Goal: Task Accomplishment & Management: Complete application form

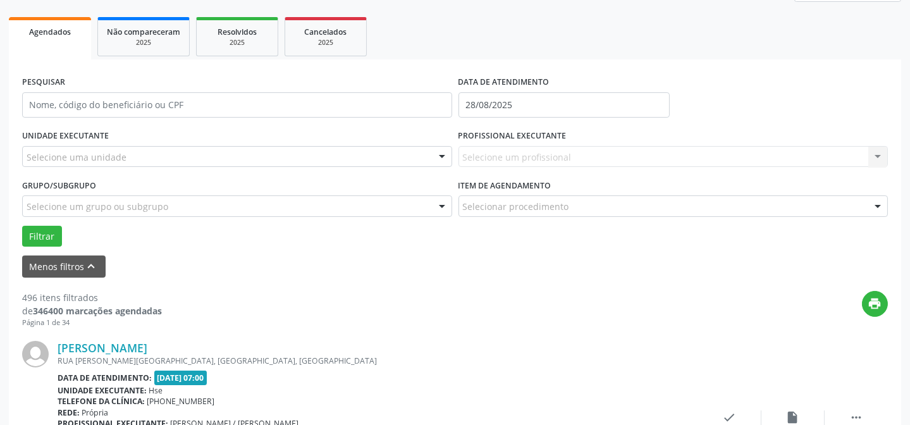
scroll to position [172, 0]
click at [435, 156] on div at bounding box center [442, 158] width 19 height 22
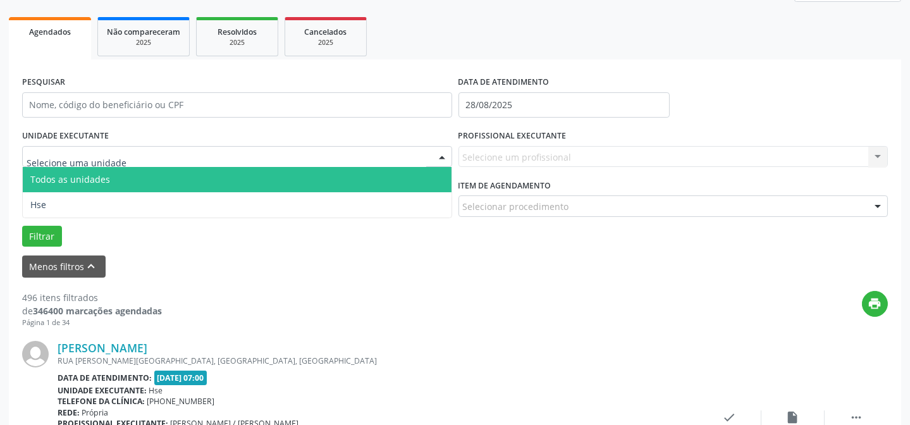
click at [230, 177] on span "Todos as unidades" at bounding box center [237, 179] width 429 height 25
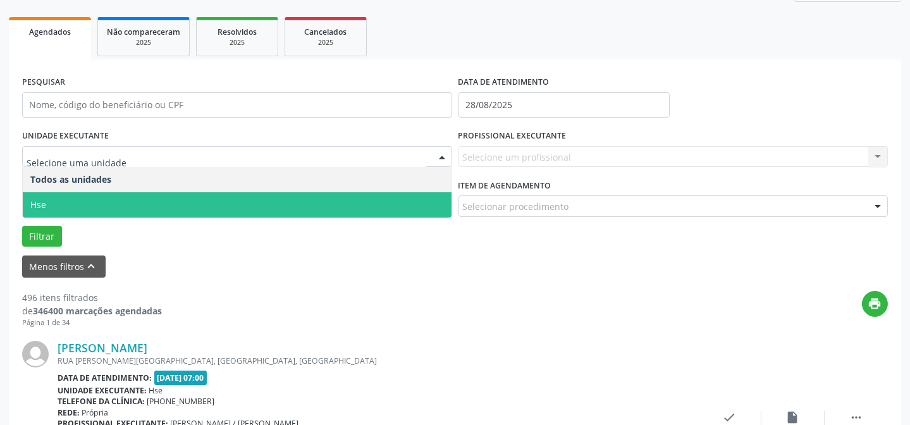
click at [157, 200] on span "Hse" at bounding box center [237, 204] width 429 height 25
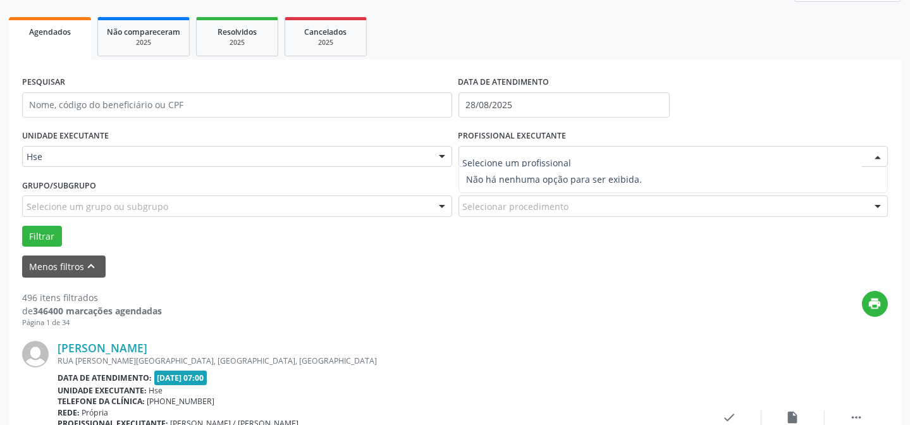
click at [561, 154] on input "text" at bounding box center [663, 163] width 400 height 25
click at [575, 127] on div "PROFISSIONAL EXECUTANTE Nenhum resultado encontrado para: " " Não há nenhuma op…" at bounding box center [674, 151] width 437 height 49
click at [370, 199] on div "Selecione um grupo ou subgrupo" at bounding box center [237, 207] width 430 height 22
click at [350, 188] on div "Grupo/Subgrupo Selecione um grupo ou subgrupo Todos os grupos e subgrupos Nenhu…" at bounding box center [237, 196] width 430 height 40
click at [630, 206] on div "Selecionar procedimento" at bounding box center [674, 207] width 430 height 22
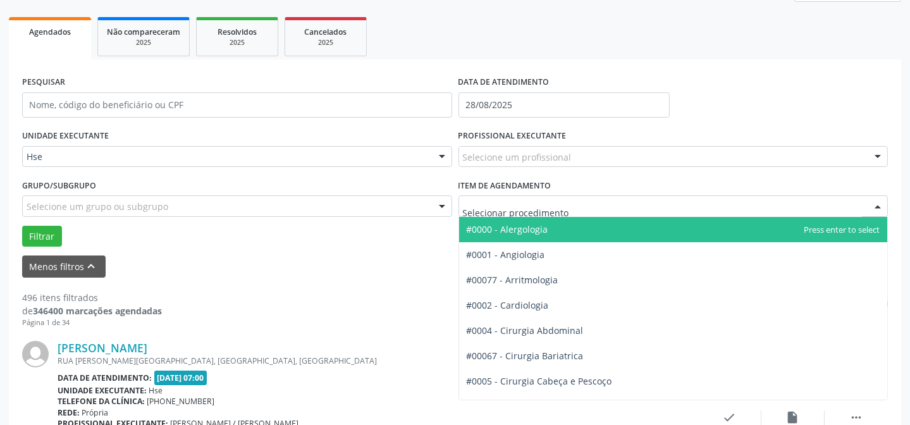
click at [564, 187] on div "Item de agendamento #0000 - Alergologia #0001 - Angiologia #00077 - Arritmologi…" at bounding box center [674, 196] width 430 height 40
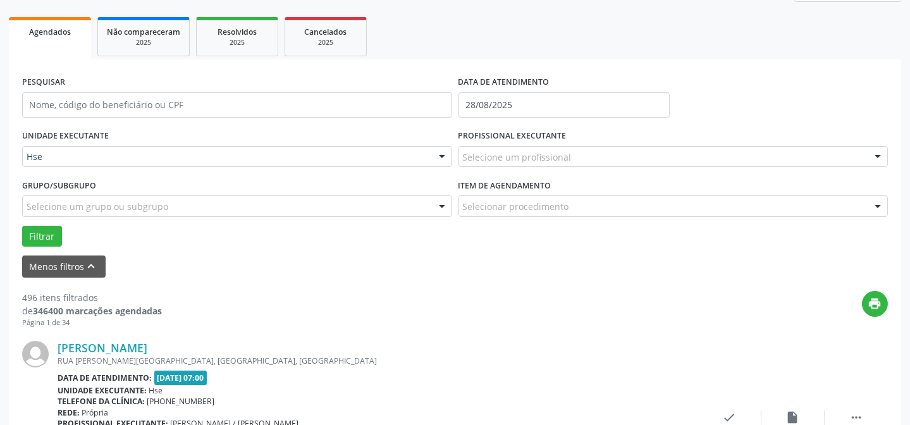
click at [596, 212] on div "Selecionar procedimento" at bounding box center [674, 207] width 430 height 22
type input "gin"
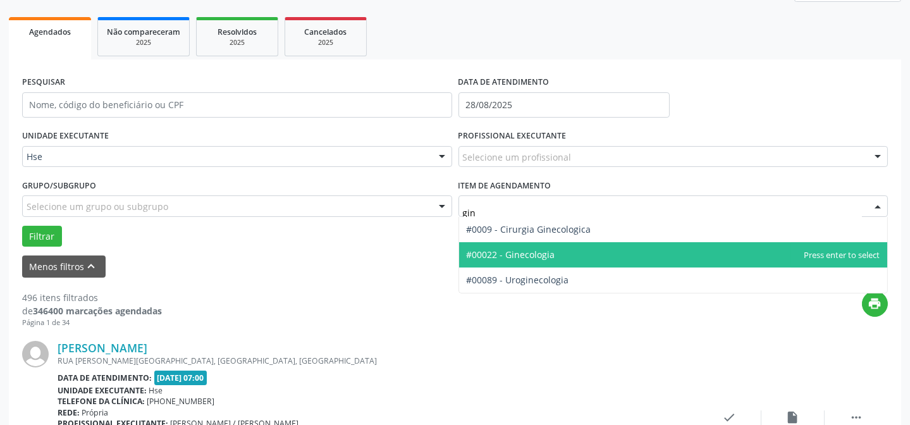
click at [588, 254] on span "#00022 - Ginecologia" at bounding box center [673, 254] width 429 height 25
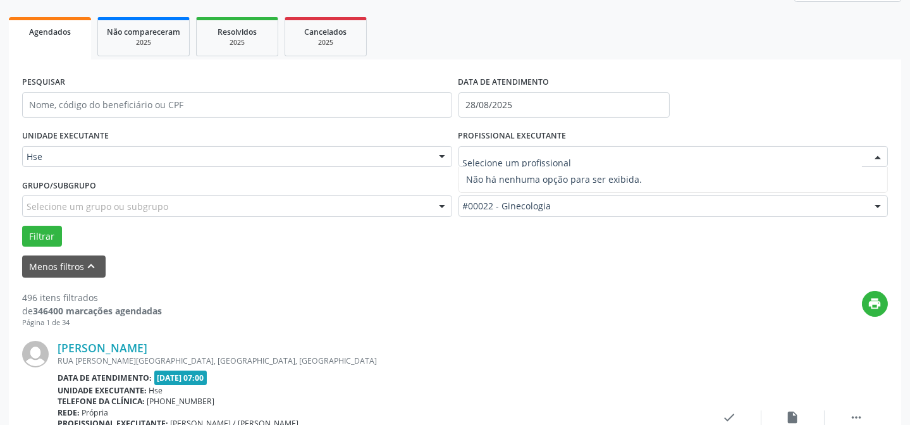
click at [494, 155] on input "text" at bounding box center [663, 163] width 400 height 25
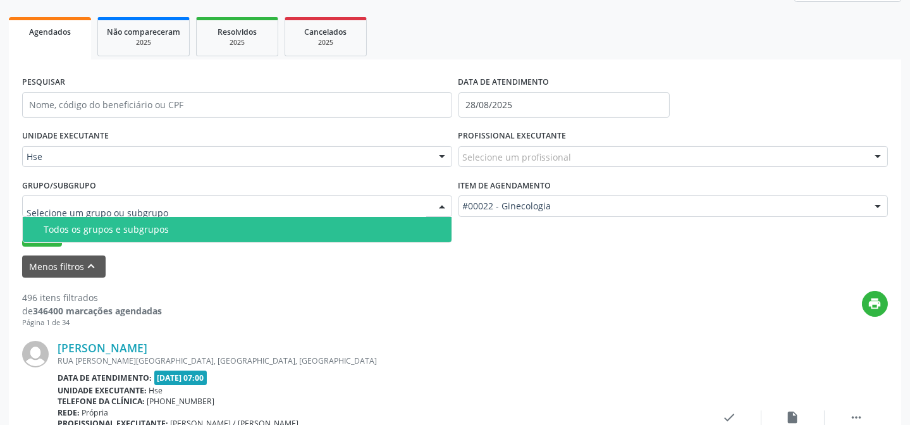
click at [186, 203] on div at bounding box center [237, 207] width 430 height 22
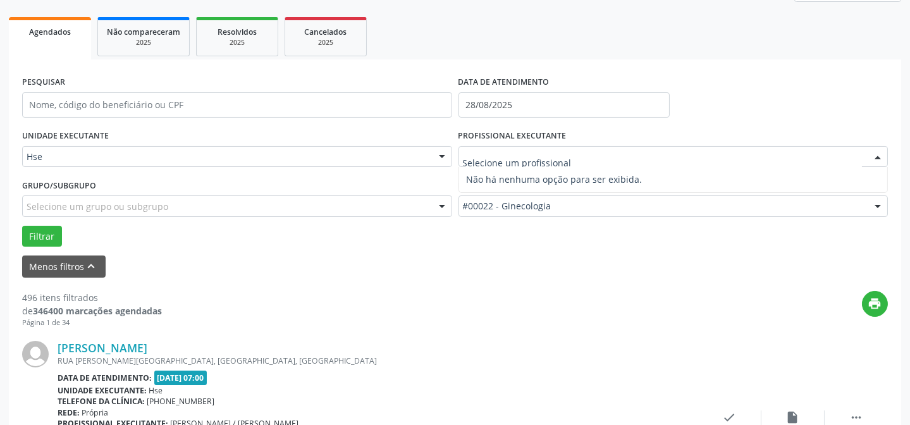
click at [569, 154] on div at bounding box center [674, 157] width 430 height 22
click at [569, 154] on input "text" at bounding box center [663, 163] width 400 height 25
type input "silvana"
click at [333, 218] on div "Grupo/Subgrupo Selecione um grupo ou subgrupo Todos os grupos e subgrupos Nenhu…" at bounding box center [237, 200] width 437 height 49
